Goal: Navigation & Orientation: Find specific page/section

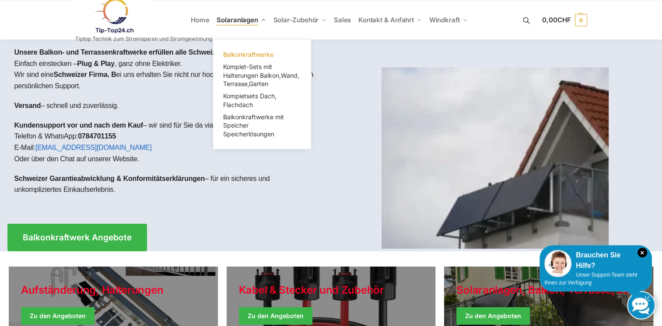
click at [240, 53] on span "Balkonkraftwerke" at bounding box center [248, 54] width 50 height 7
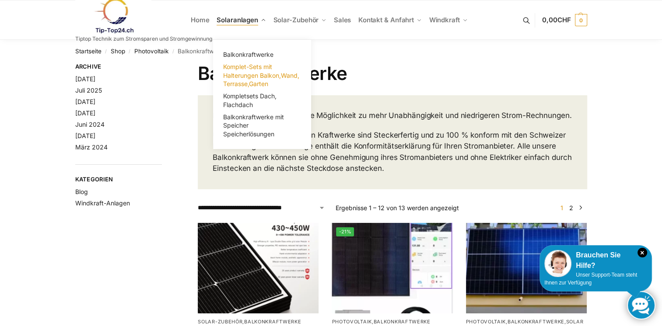
click at [256, 79] on link "Komplet-Sets mit Halterungen Balkon,Wand, Terrasse,Garten" at bounding box center [262, 75] width 88 height 29
